Goal: Obtain resource: Obtain resource

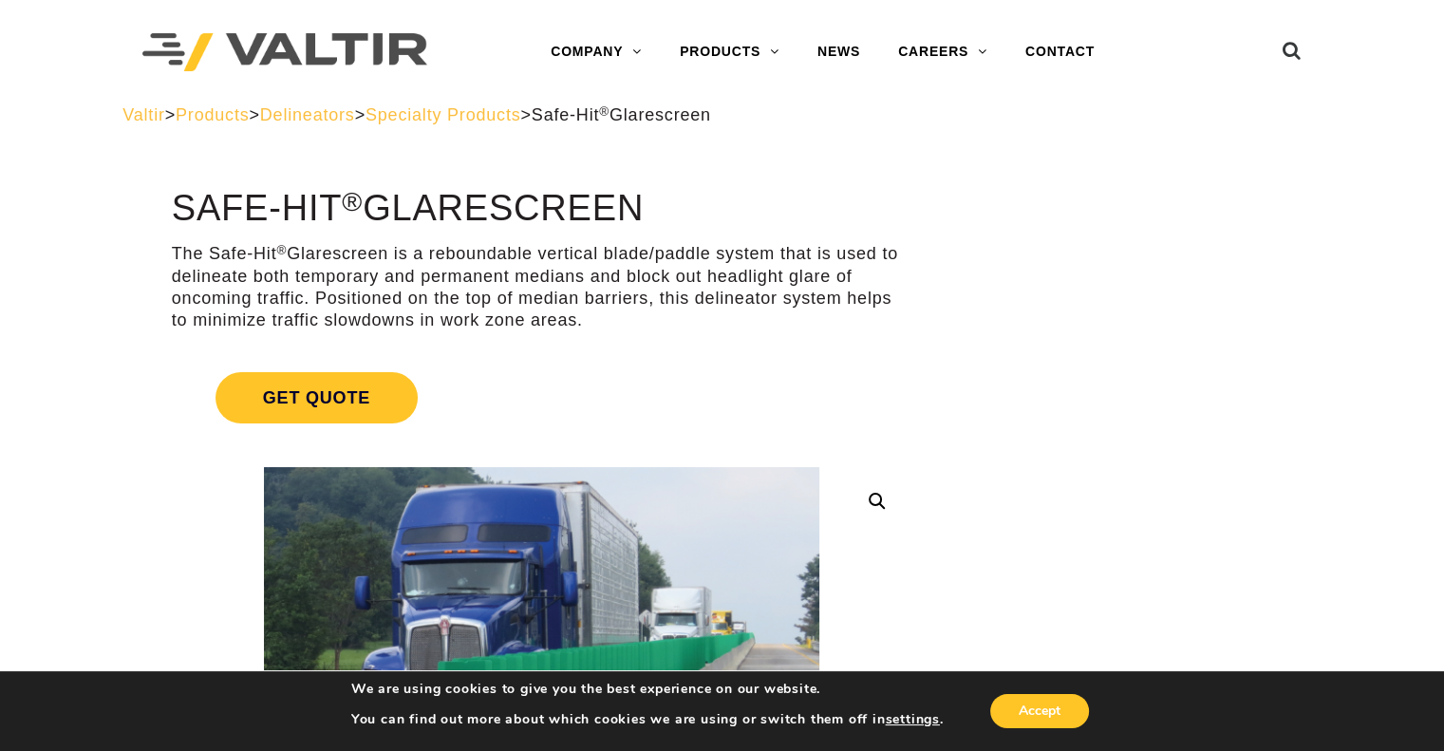
click at [336, 114] on span "Delineators" at bounding box center [307, 114] width 95 height 19
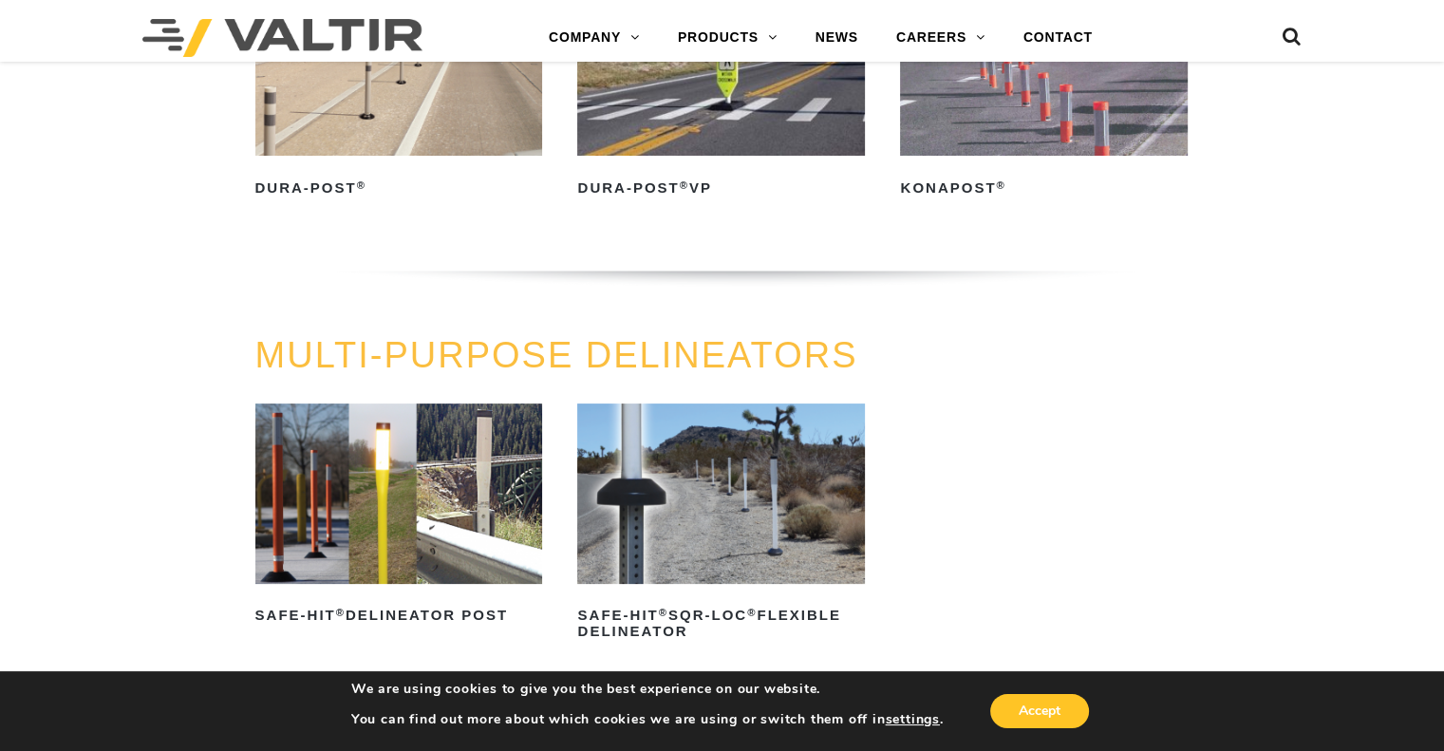
scroll to position [380, 0]
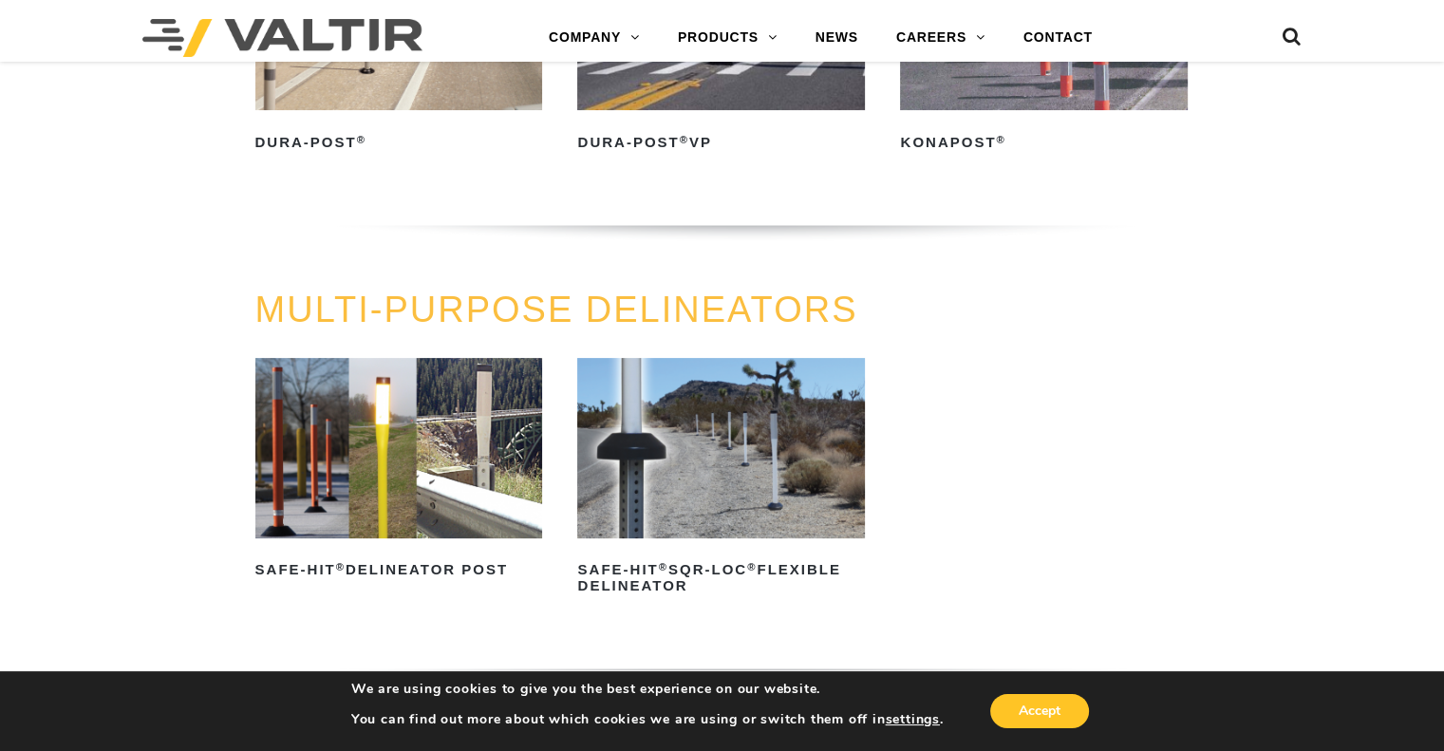
click at [432, 451] on img at bounding box center [399, 447] width 288 height 179
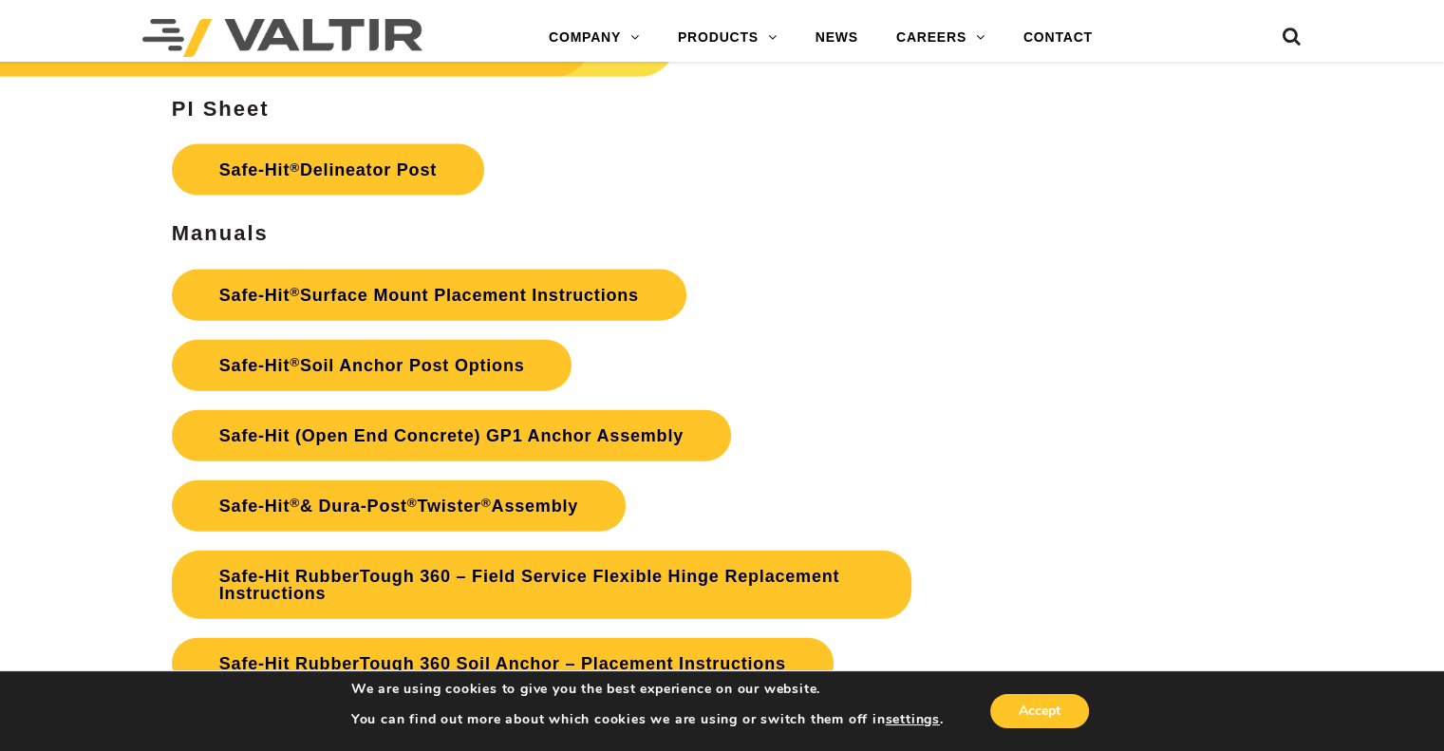
scroll to position [4272, 0]
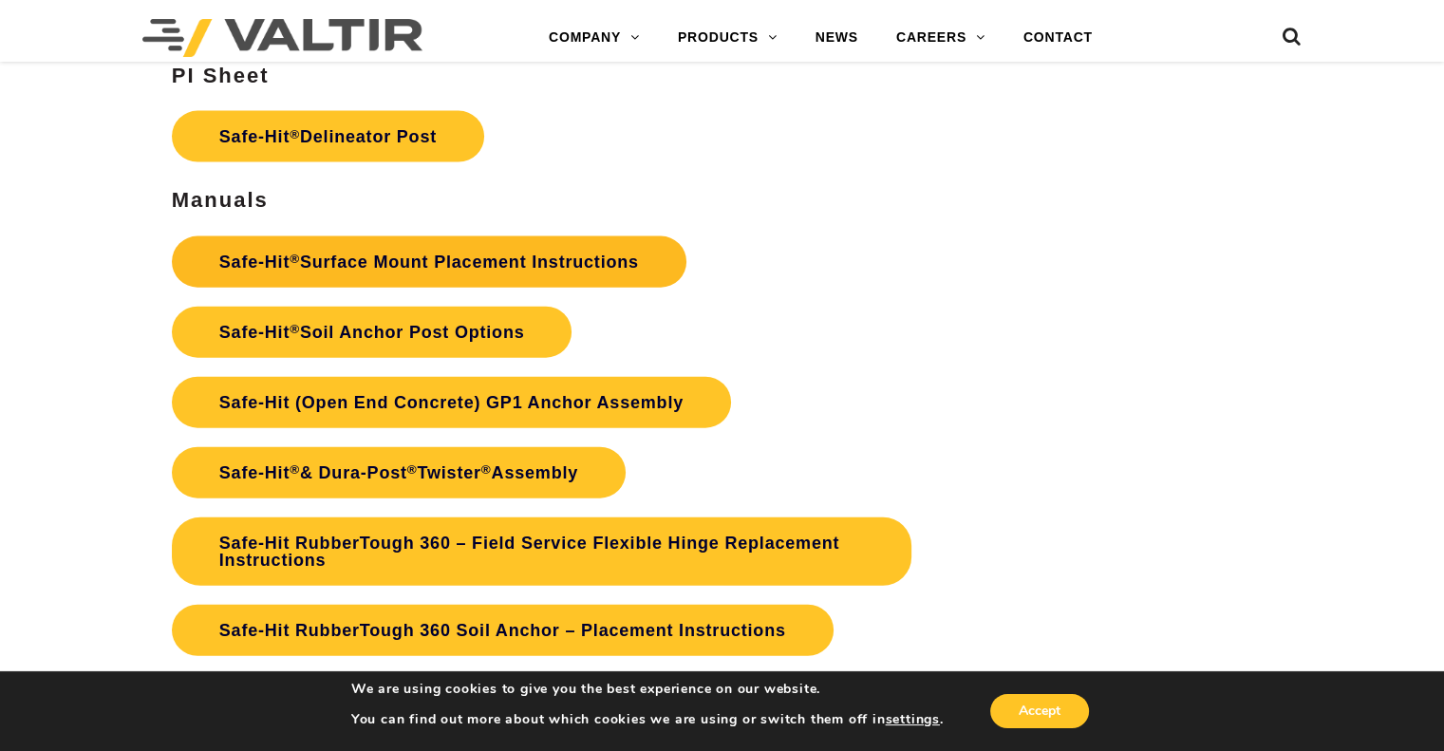
click at [338, 263] on link "Safe-Hit ® Surface Mount Placement Instructions" at bounding box center [429, 261] width 515 height 51
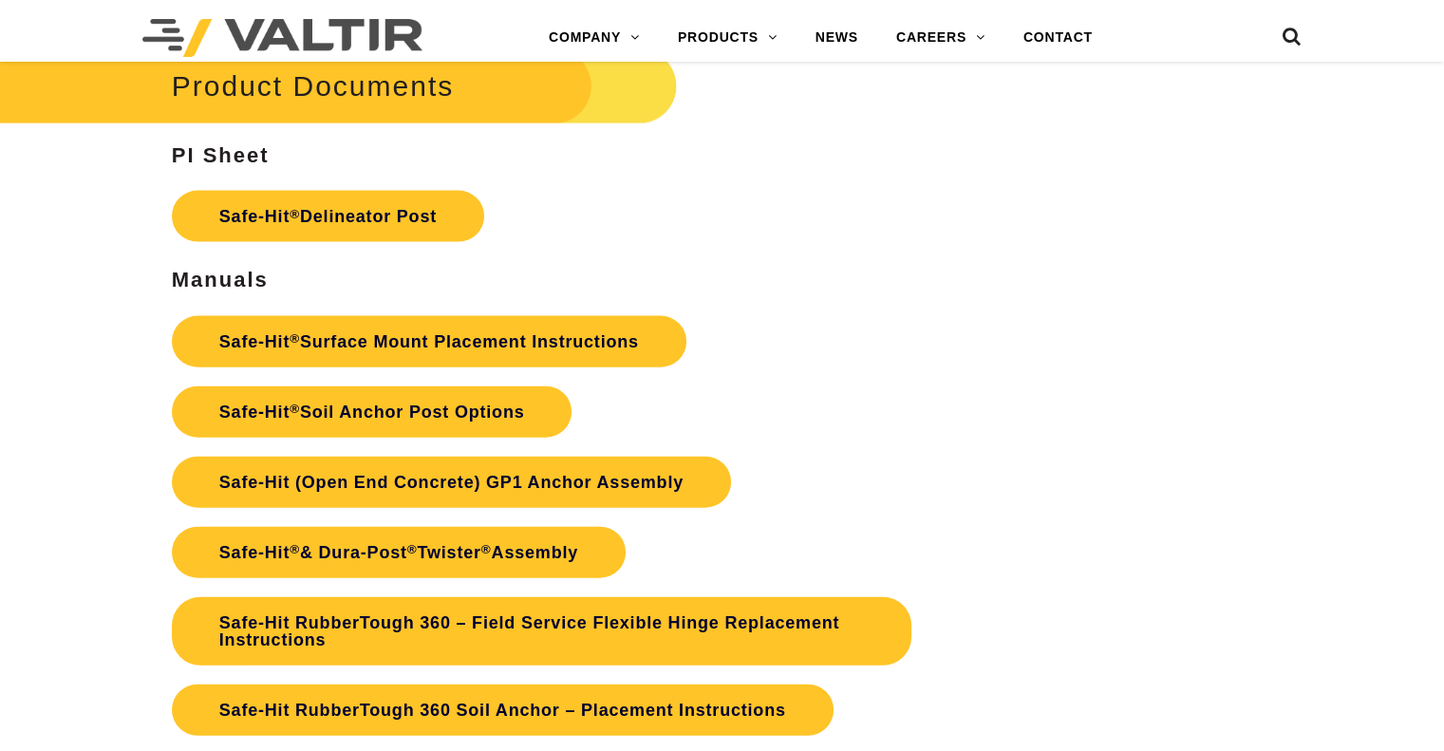
scroll to position [4272, 0]
